Goal: Transaction & Acquisition: Download file/media

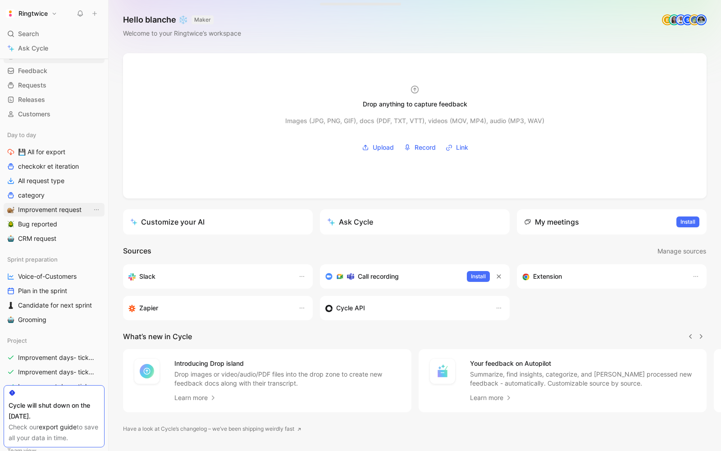
scroll to position [30, 0]
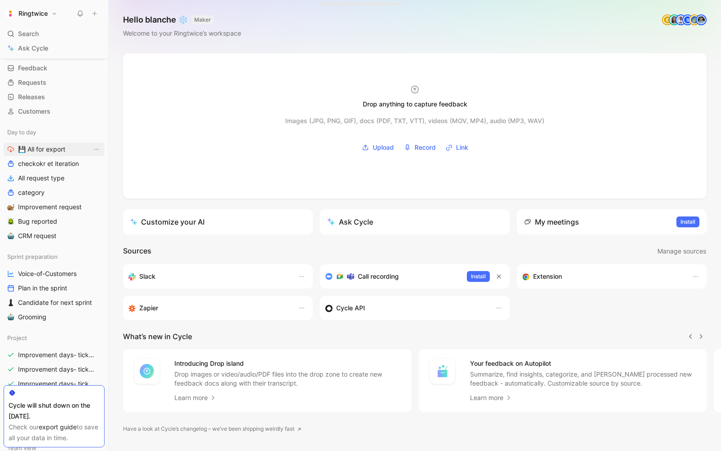
click at [46, 147] on span "💾 All for export" at bounding box center [41, 149] width 47 height 9
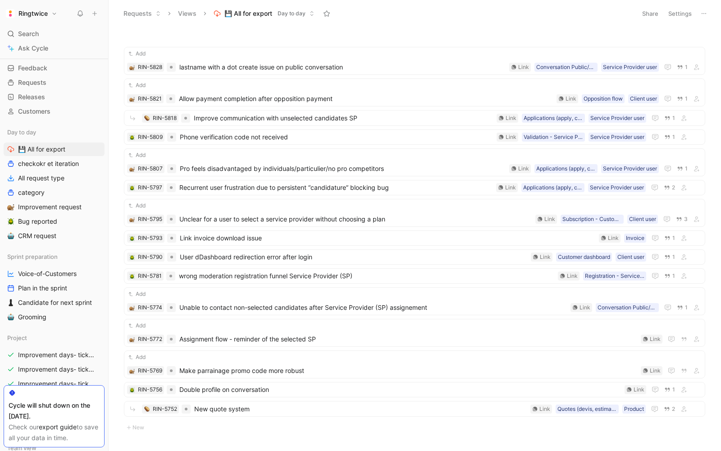
click at [689, 14] on button "Settings" at bounding box center [680, 13] width 32 height 13
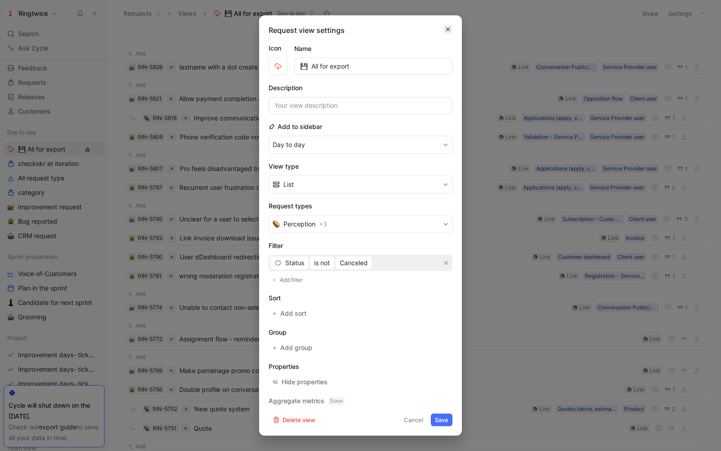
click at [446, 29] on icon "button" at bounding box center [447, 29] width 5 height 7
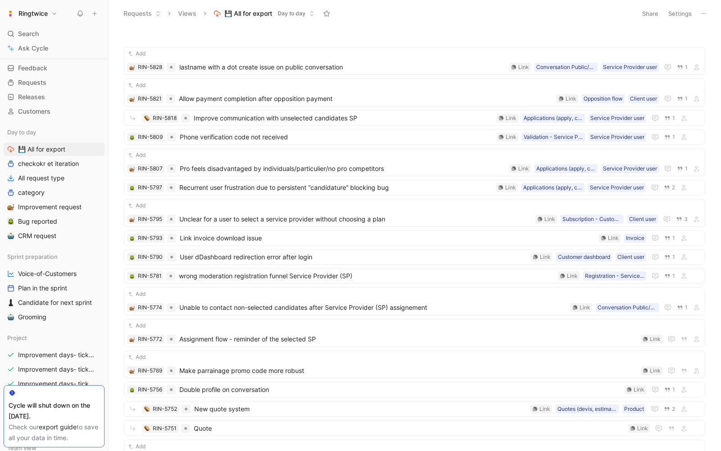
click at [674, 14] on button "Settings" at bounding box center [680, 13] width 32 height 13
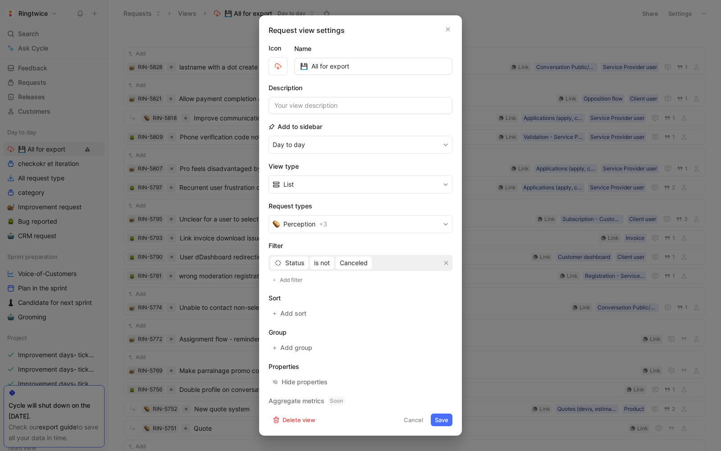
click at [674, 14] on div at bounding box center [360, 225] width 721 height 451
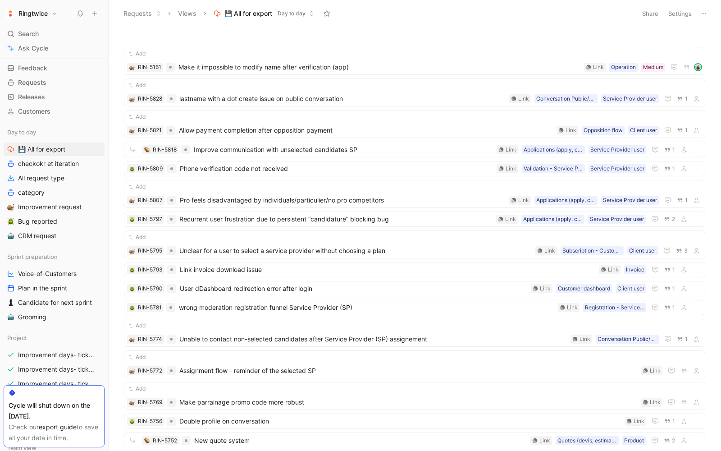
click at [705, 12] on icon at bounding box center [703, 13] width 7 height 7
click at [671, 47] on span "Export in CSV" at bounding box center [659, 46] width 41 height 8
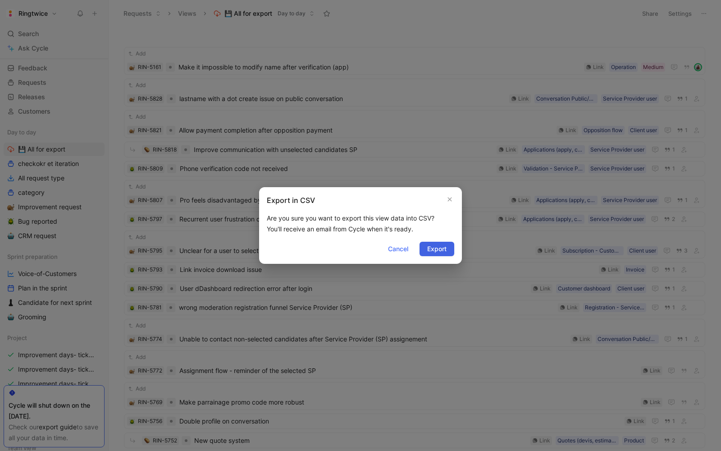
click at [435, 251] on span "Export" at bounding box center [436, 248] width 19 height 11
